Goal: Task Accomplishment & Management: Manage account settings

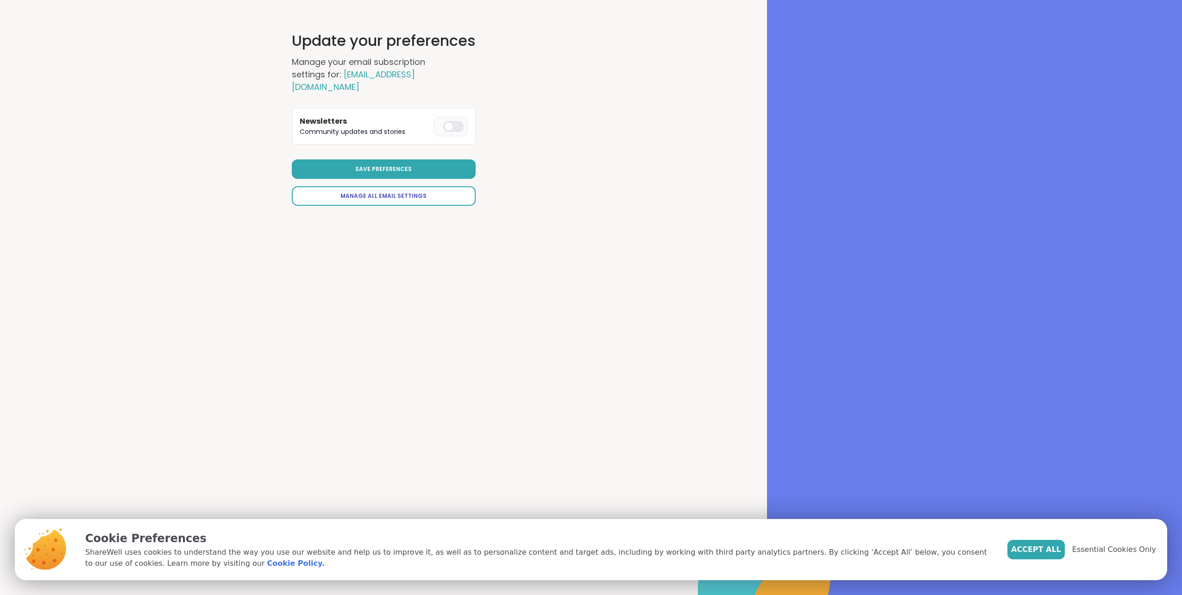
click at [377, 196] on span "Manage All Email Settings" at bounding box center [383, 196] width 86 height 8
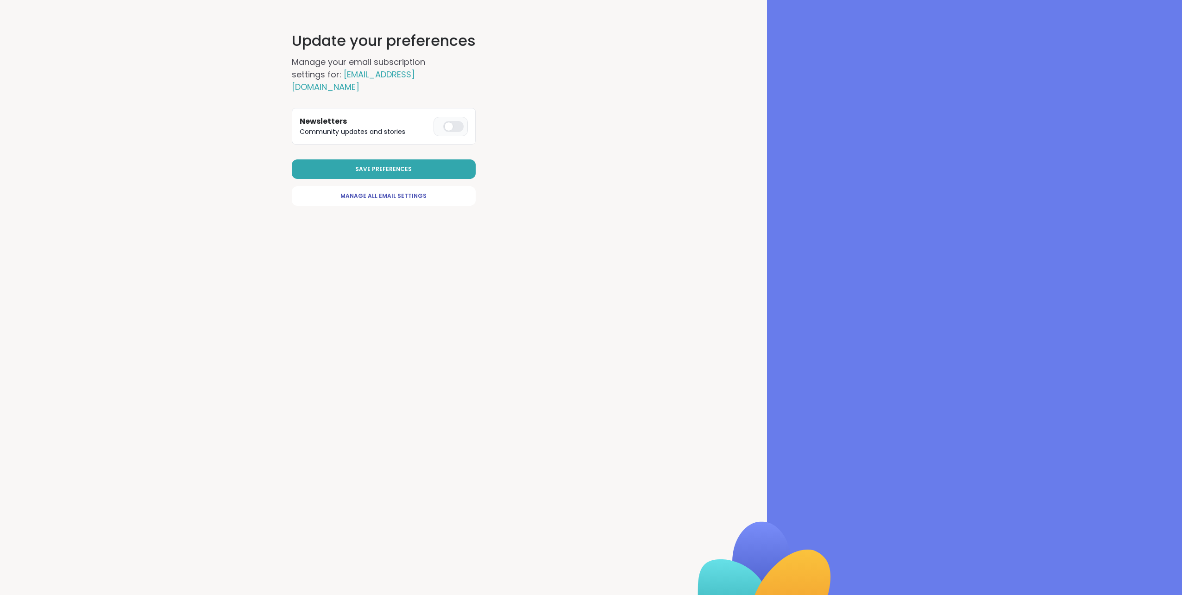
click at [454, 126] on div at bounding box center [453, 126] width 20 height 11
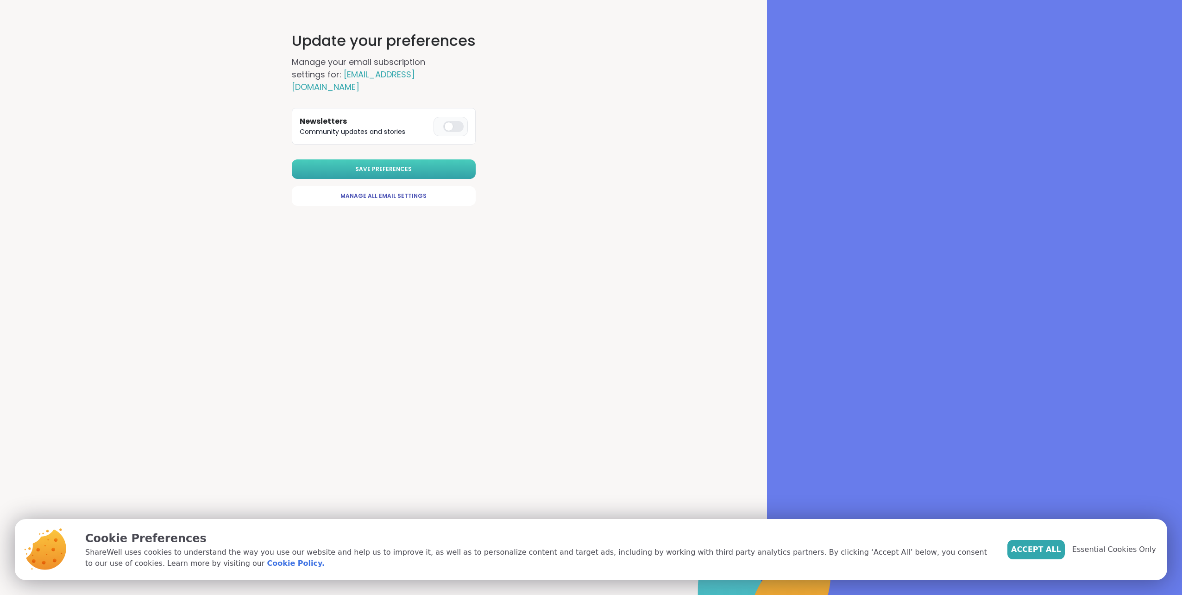
click at [426, 163] on button "Save Preferences" at bounding box center [384, 168] width 184 height 19
